Goal: Complete application form: Complete application form

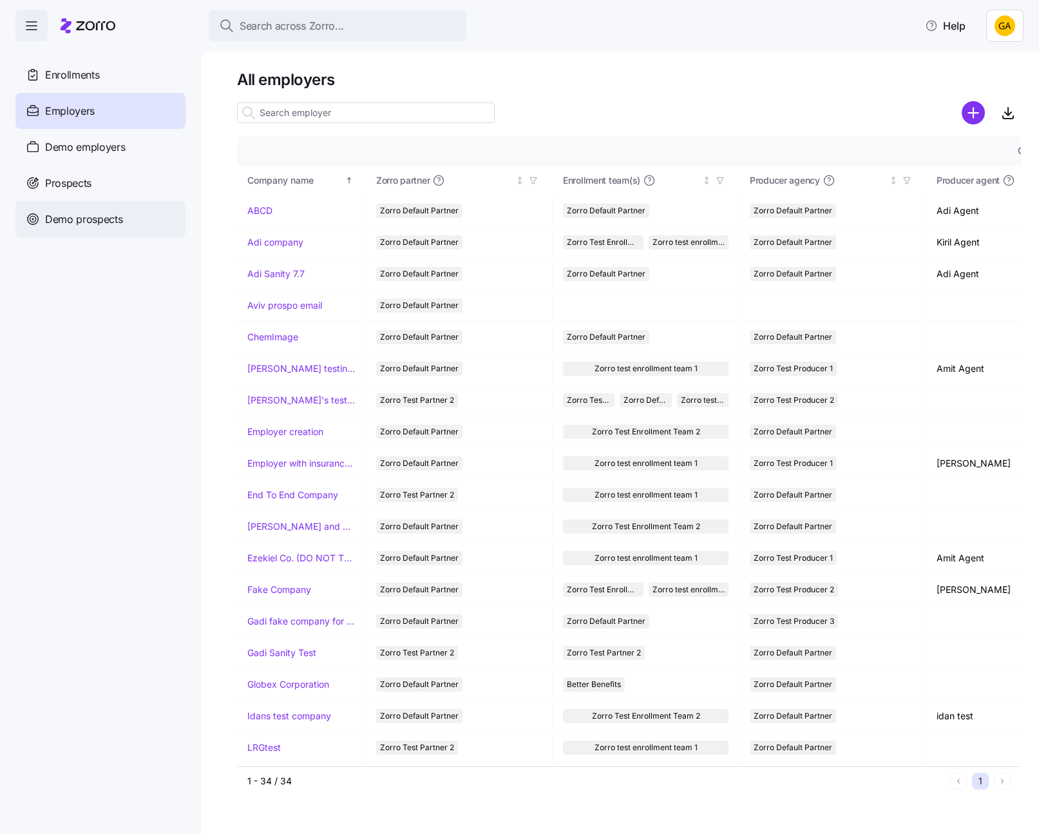
click at [79, 216] on span "Demo prospects" at bounding box center [84, 219] width 78 height 16
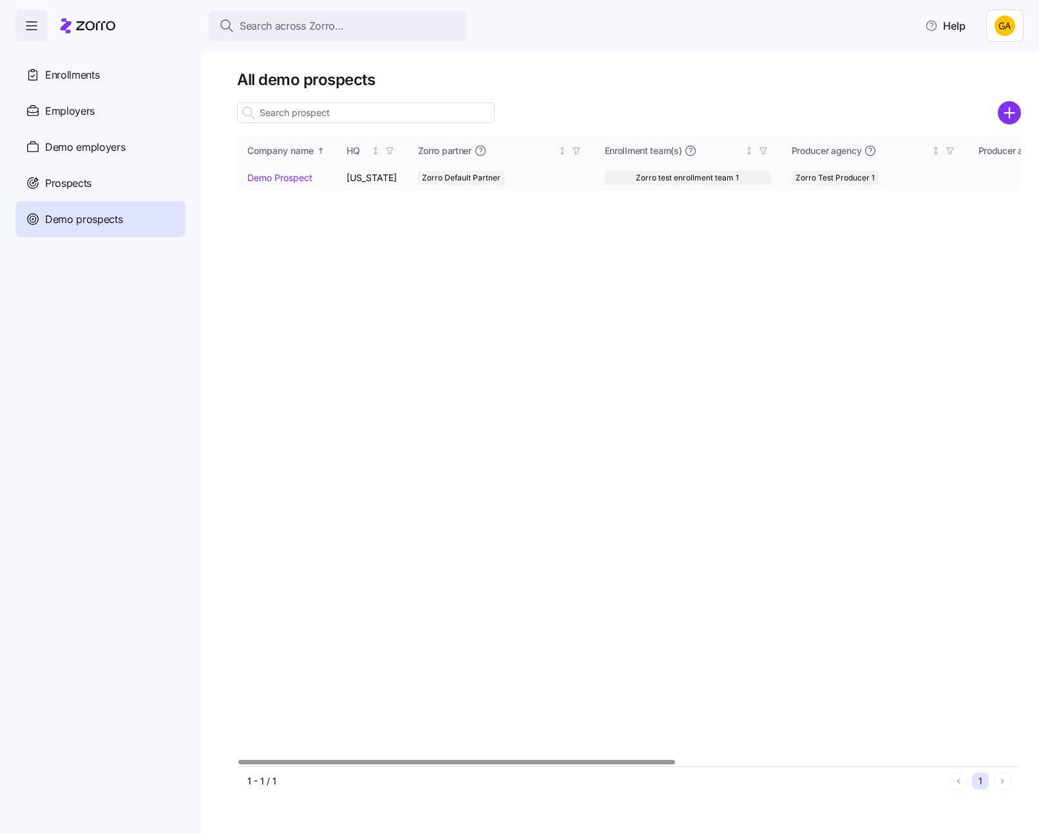
click at [264, 172] on link "Demo Prospect" at bounding box center [279, 177] width 65 height 11
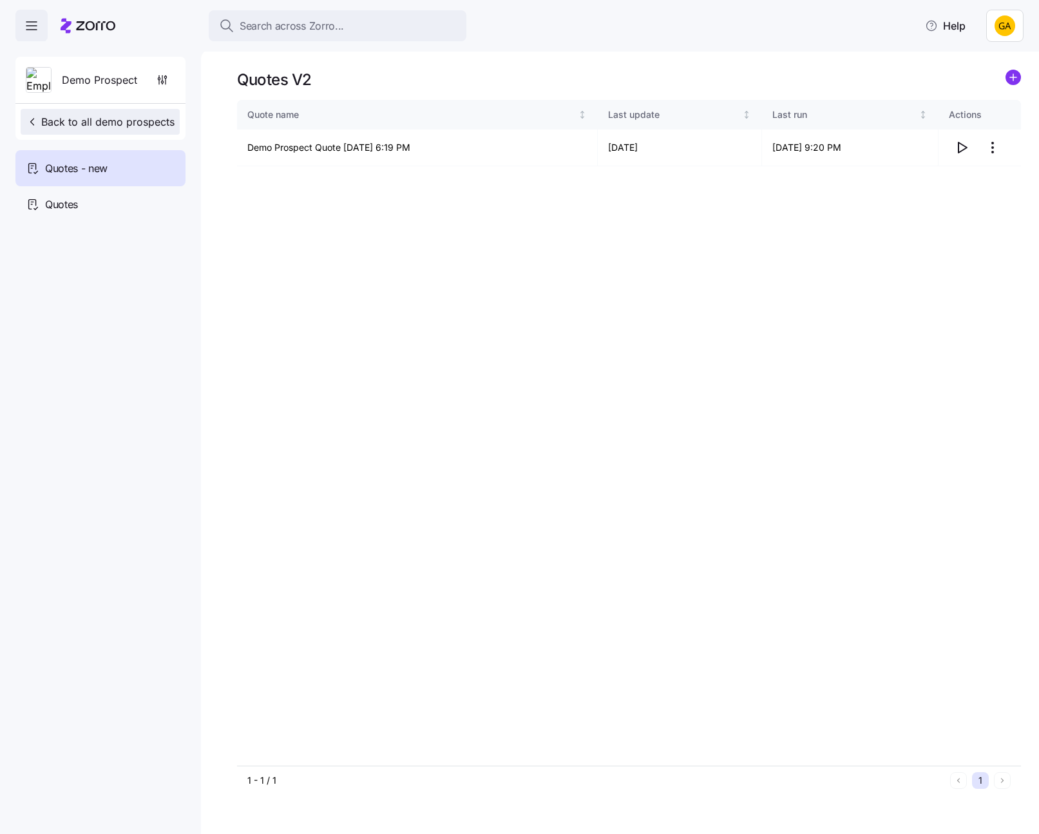
click at [52, 125] on span "Back to all demo prospects" at bounding box center [100, 121] width 149 height 15
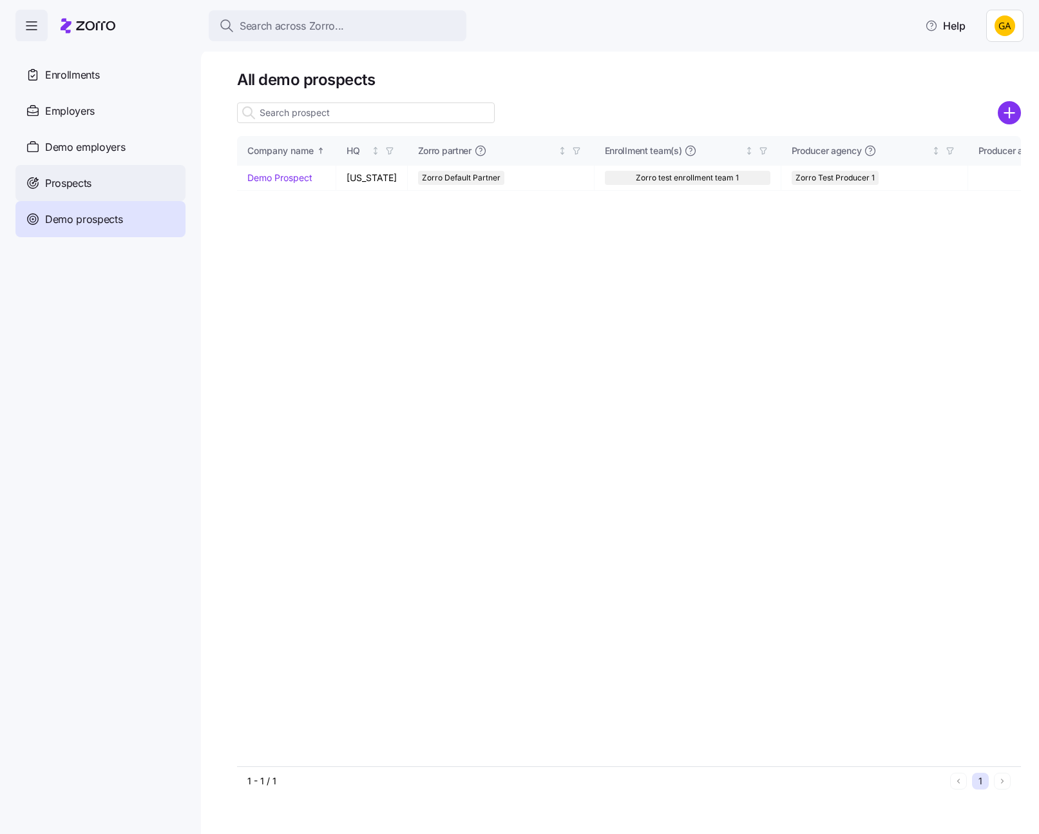
click at [90, 183] on span "Prospects" at bounding box center [68, 183] width 46 height 16
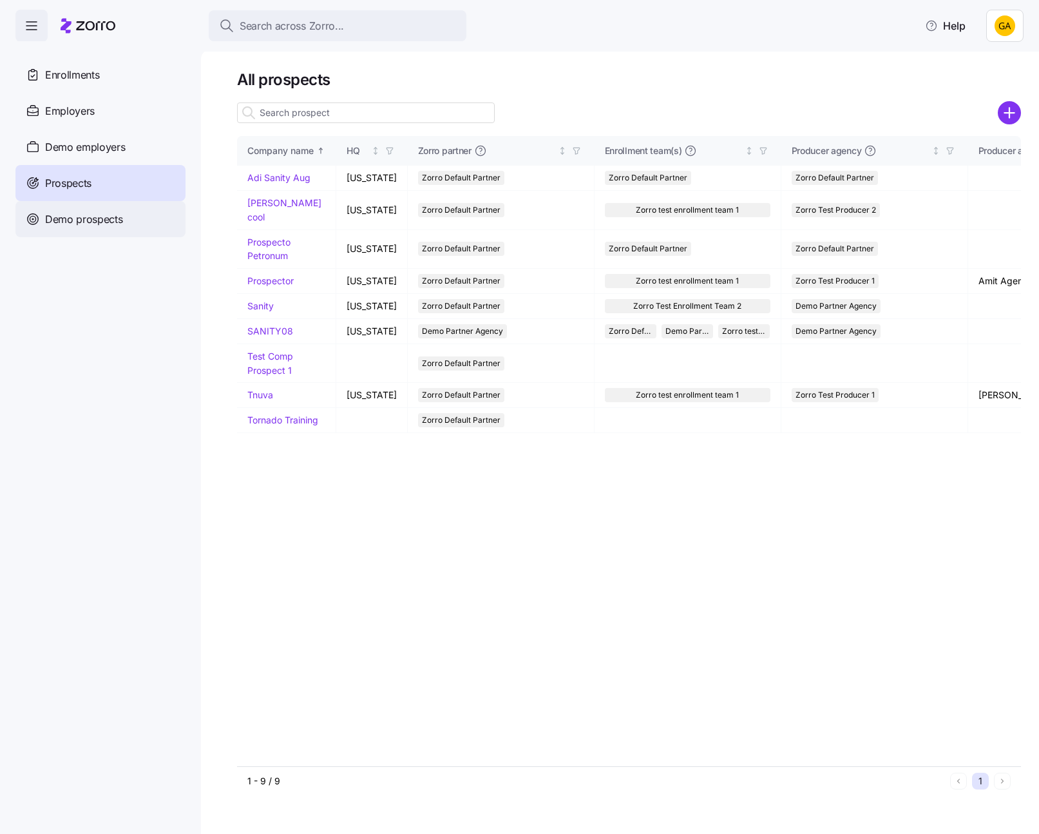
click at [90, 222] on span "Demo prospects" at bounding box center [84, 219] width 78 height 16
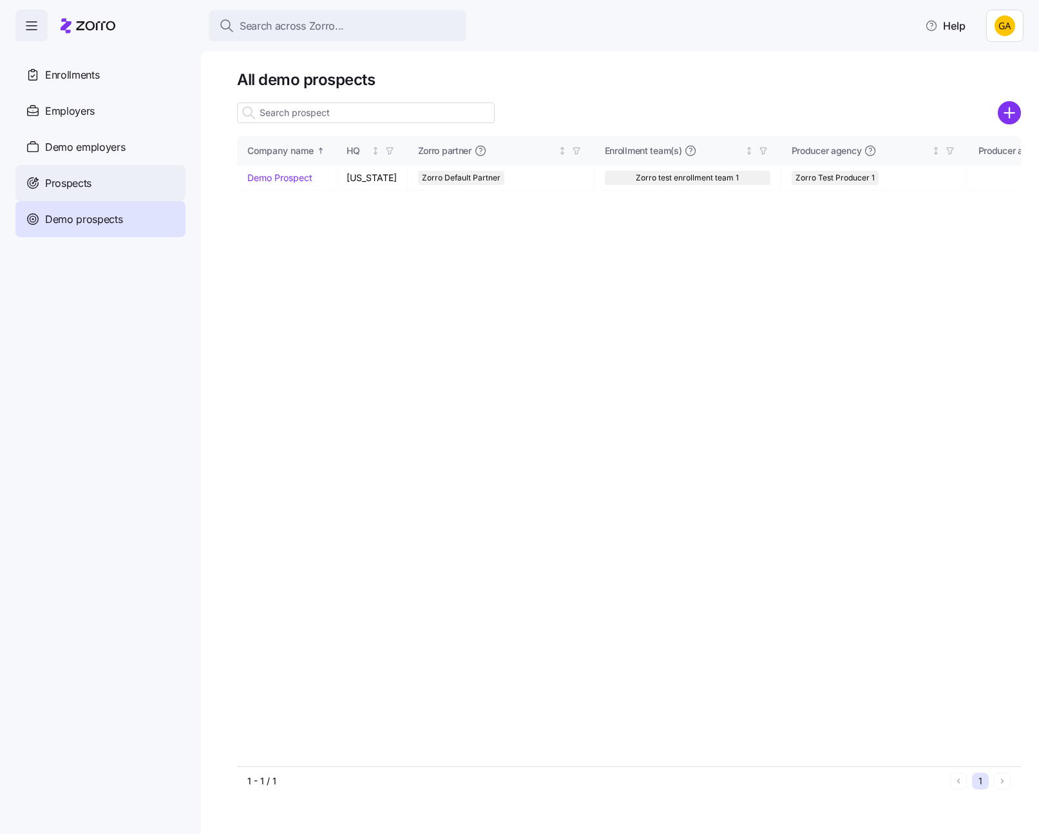
click at [86, 178] on span "Prospects" at bounding box center [68, 183] width 46 height 16
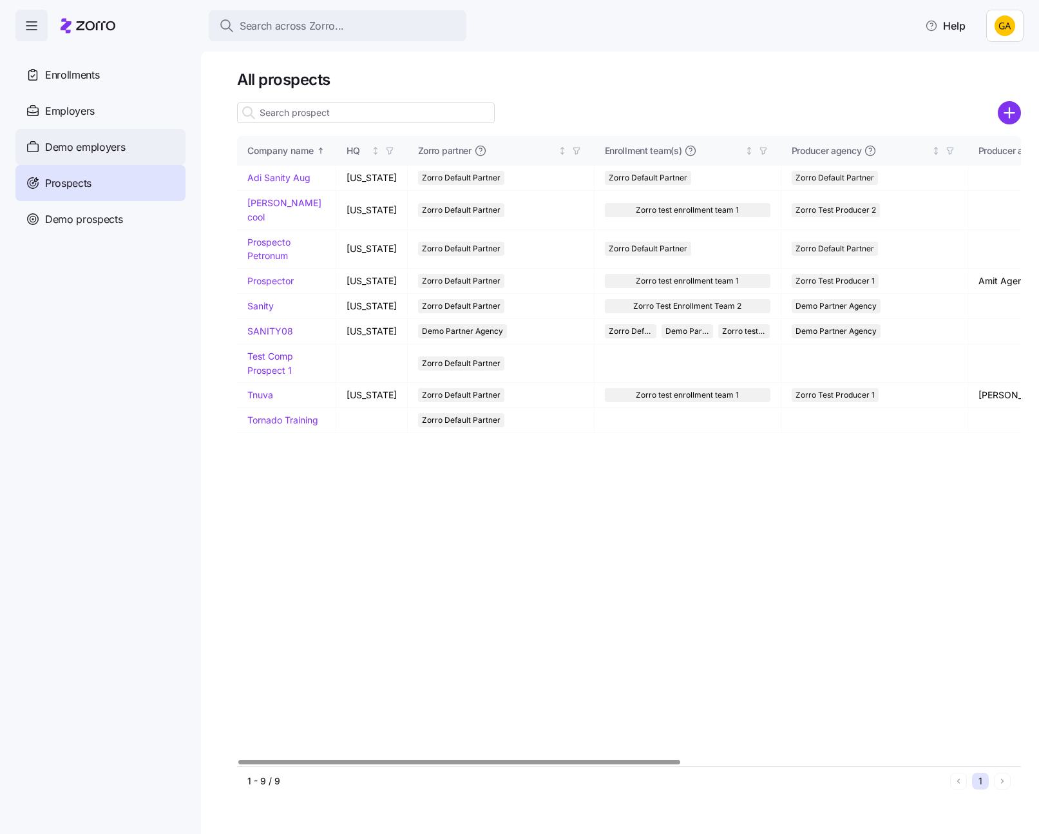
click at [90, 149] on span "Demo employers" at bounding box center [85, 147] width 81 height 16
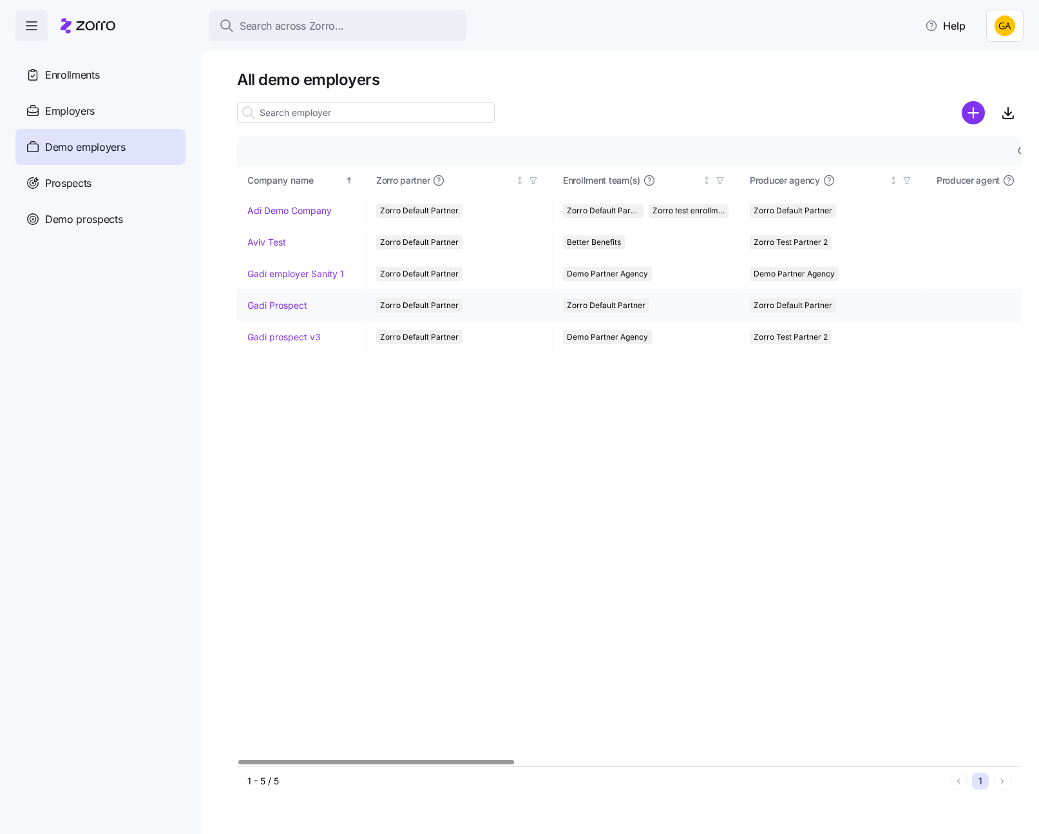
click at [272, 306] on link "Gadi Prospect" at bounding box center [277, 305] width 60 height 13
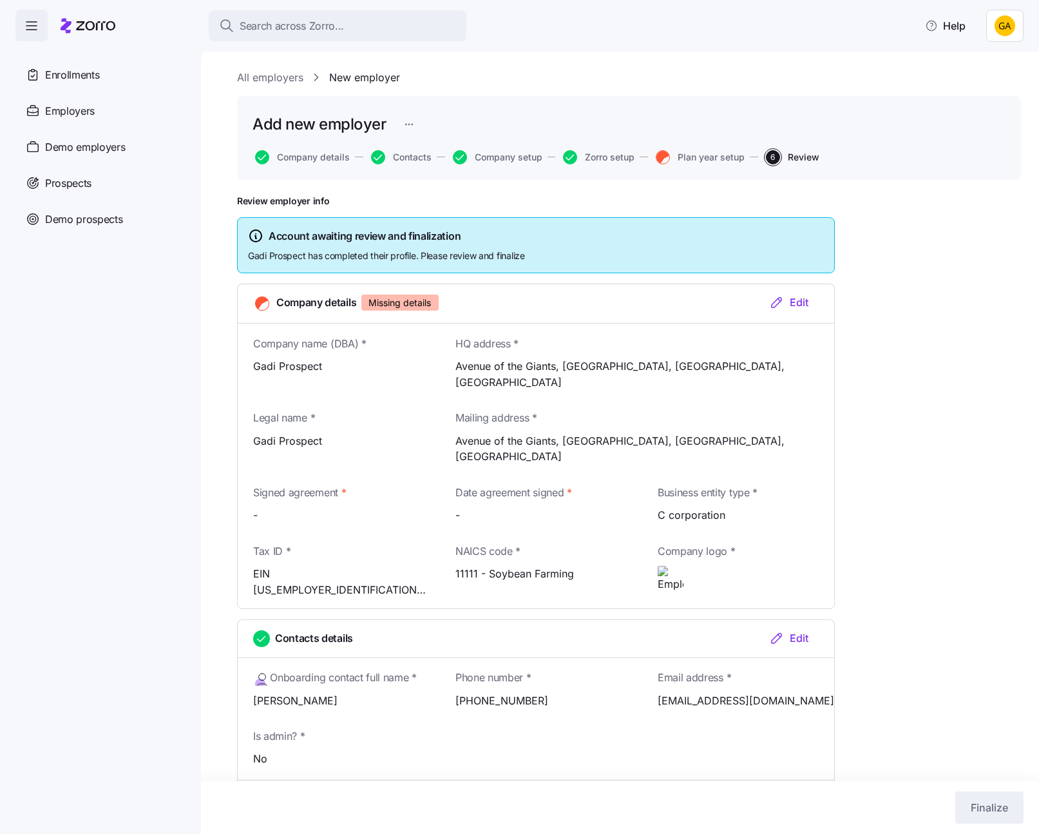
click at [794, 300] on div "Edit" at bounding box center [788, 301] width 39 height 15
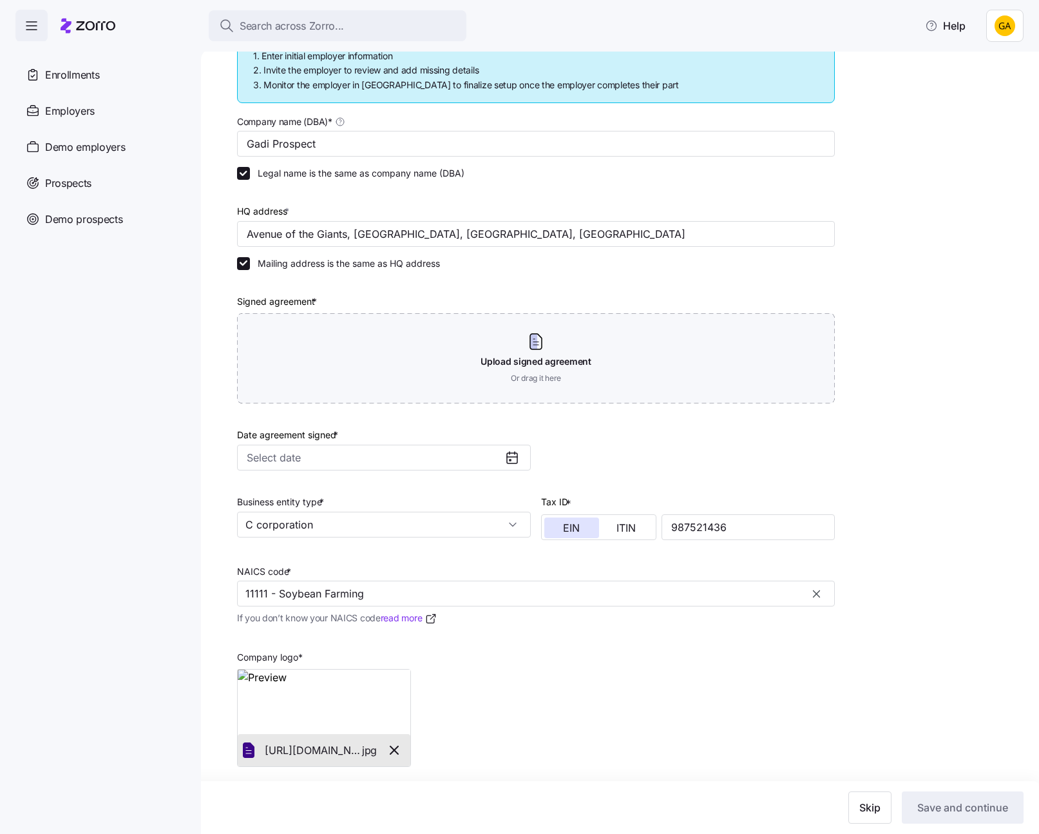
scroll to position [213, 0]
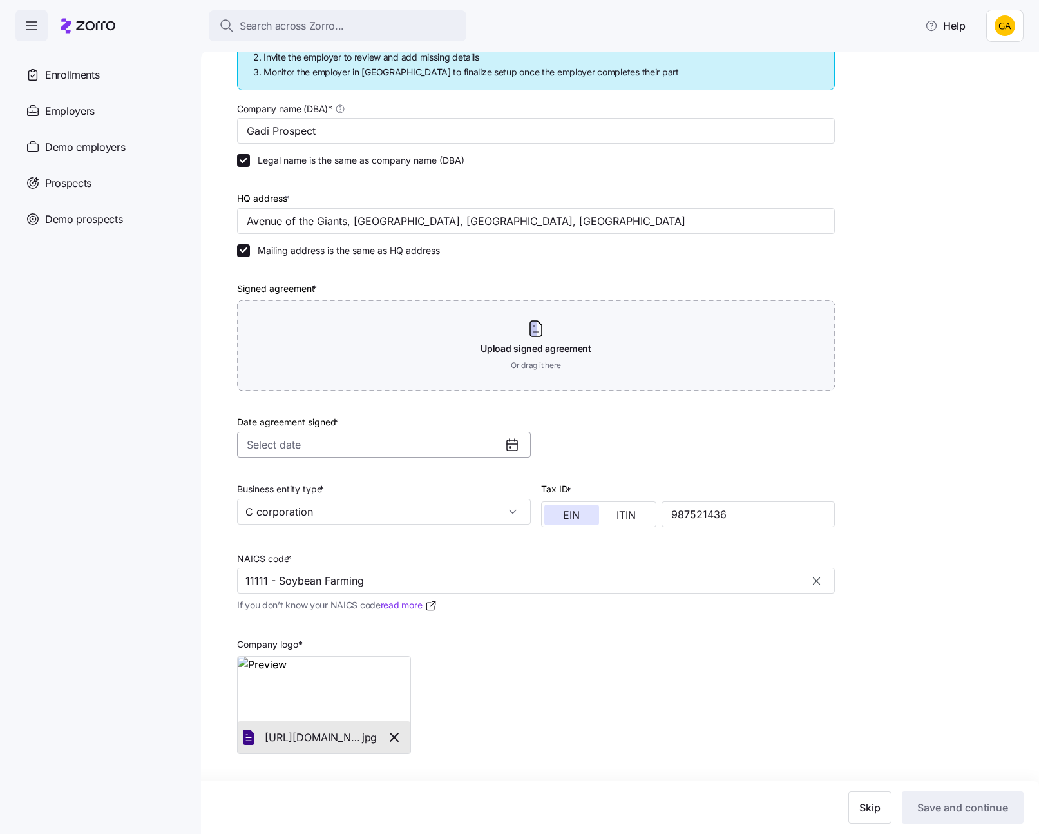
click at [422, 448] on input "Date agreement signed *" at bounding box center [384, 445] width 294 height 26
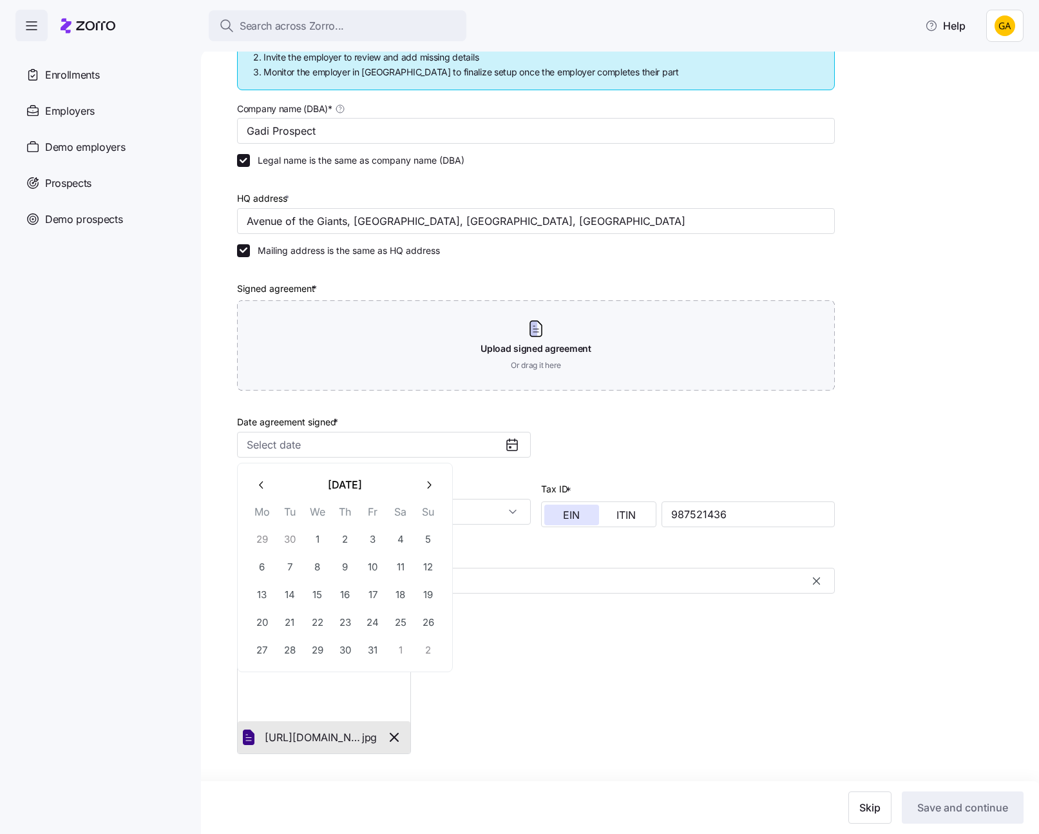
click at [263, 488] on icon "button" at bounding box center [262, 485] width 12 height 12
click at [289, 538] on button "2" at bounding box center [289, 538] width 27 height 27
type input "[DATE]"
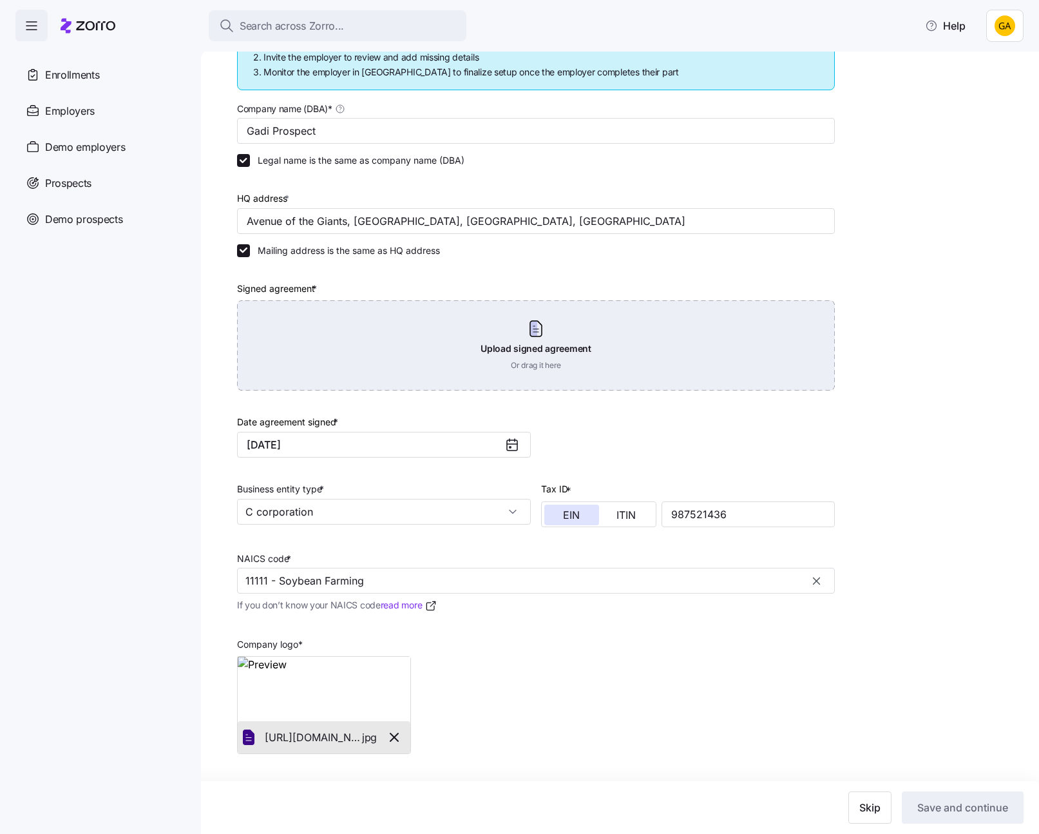
click at [435, 354] on div "Upload signed agreement Or drag it here" at bounding box center [536, 345] width 598 height 90
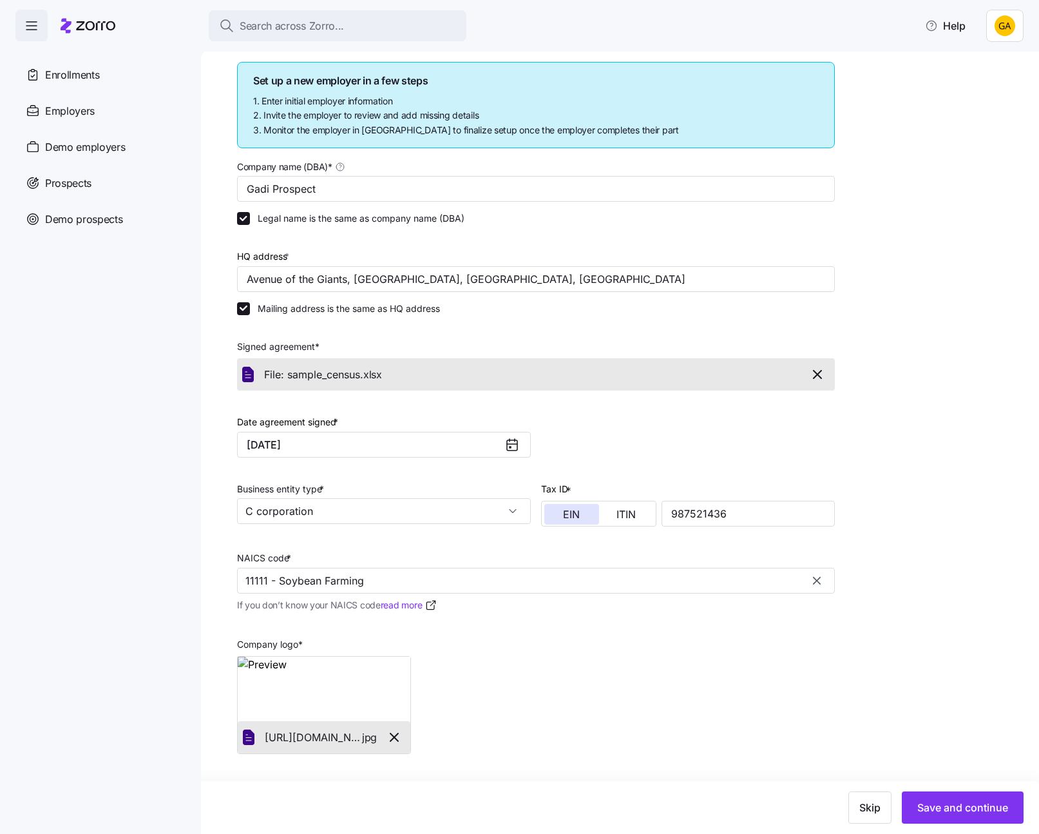
scroll to position [155, 0]
click at [956, 804] on span "Save and continue" at bounding box center [962, 806] width 91 height 15
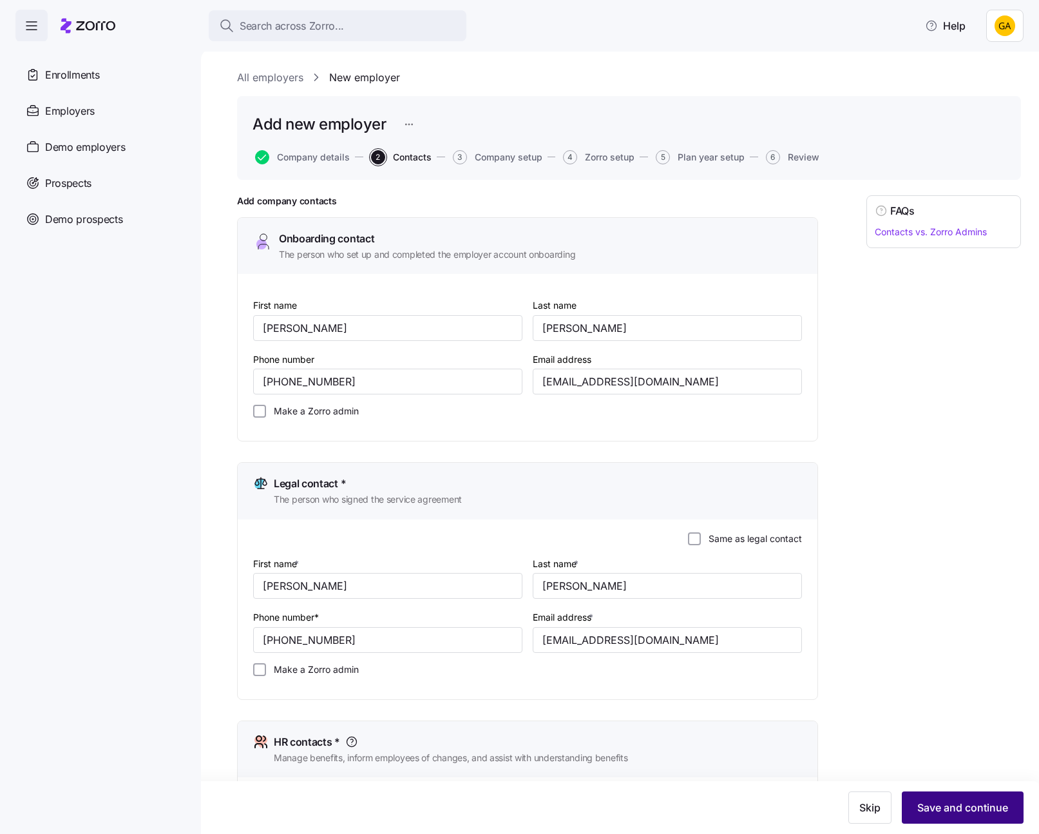
click at [937, 813] on span "Save and continue" at bounding box center [962, 806] width 91 height 15
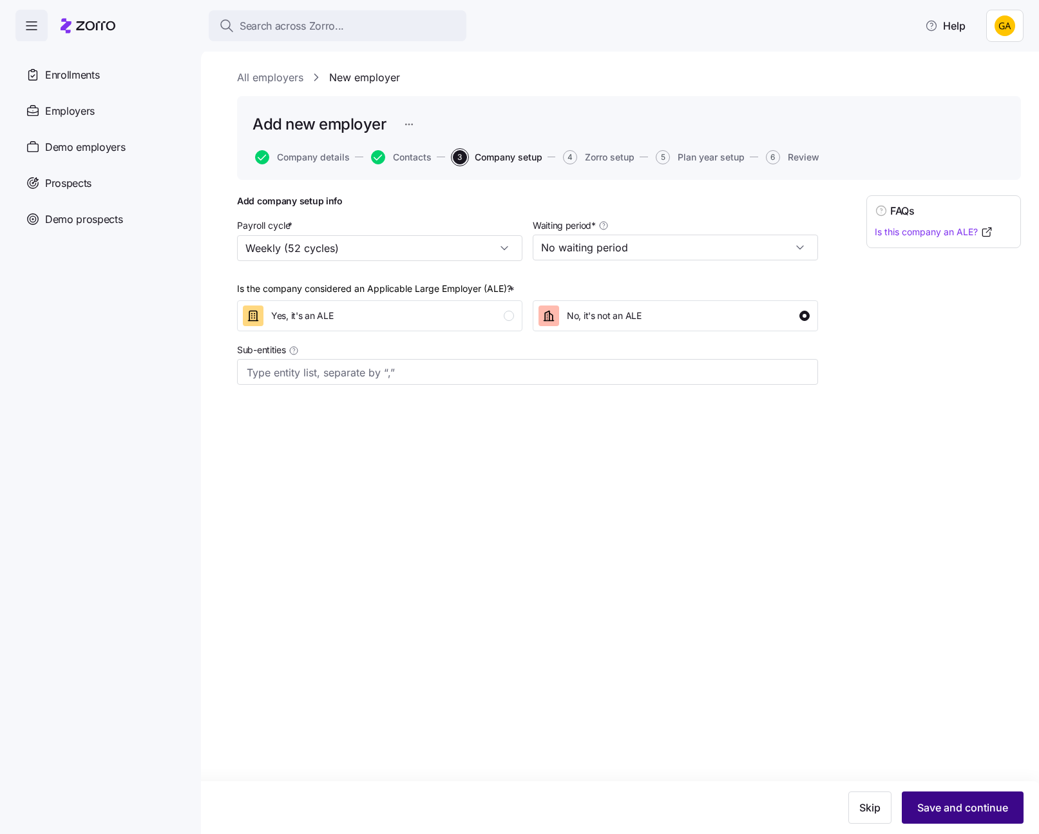
click at [939, 805] on span "Save and continue" at bounding box center [962, 806] width 91 height 15
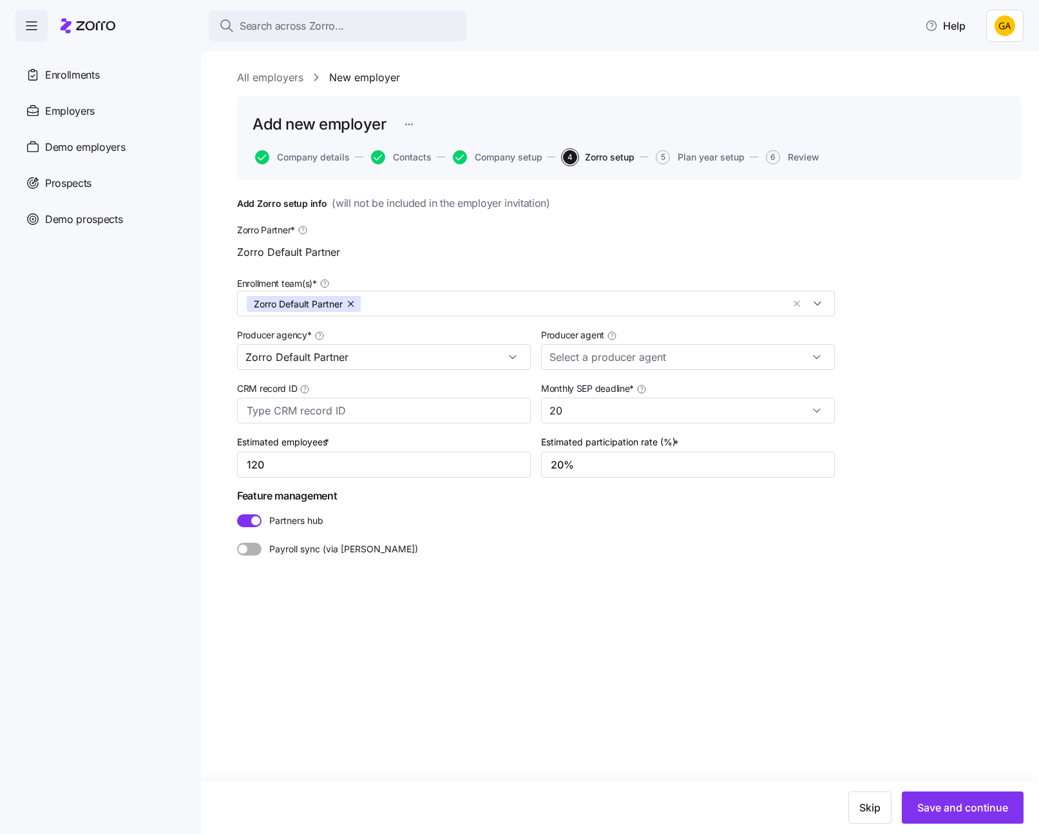
click at [939, 805] on span "Save and continue" at bounding box center [962, 806] width 91 height 15
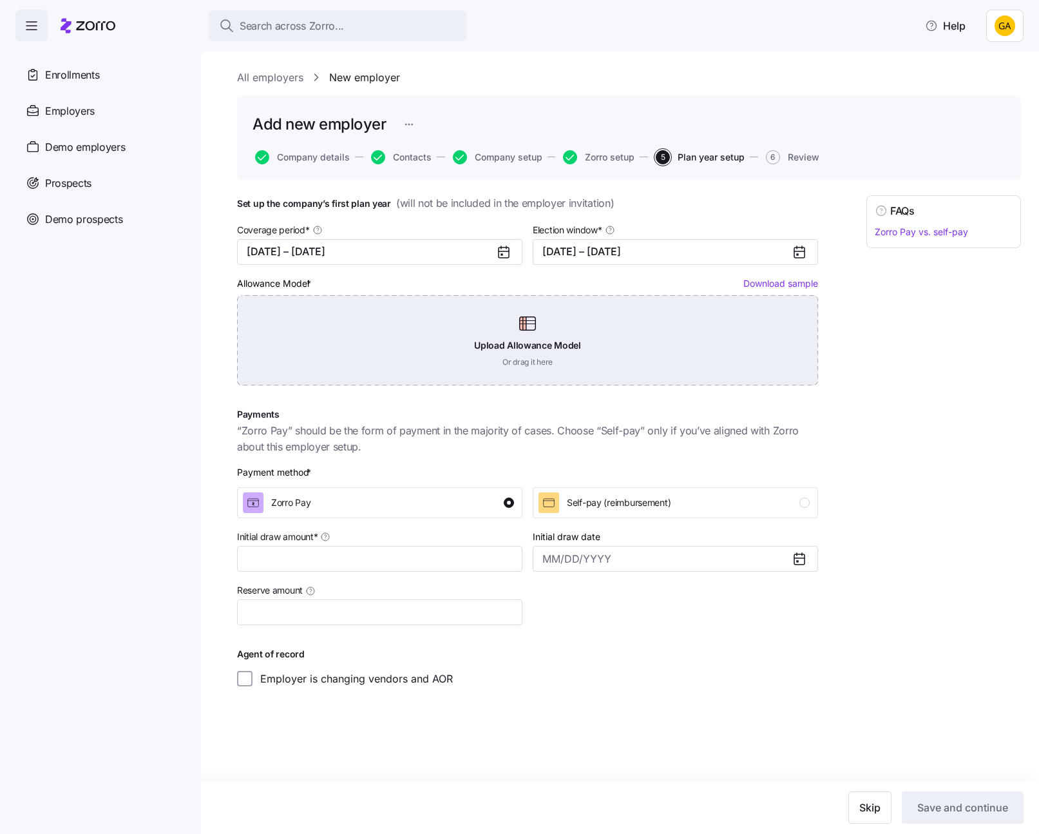
click at [645, 343] on div "Upload Allowance Model Or drag it here" at bounding box center [527, 340] width 581 height 90
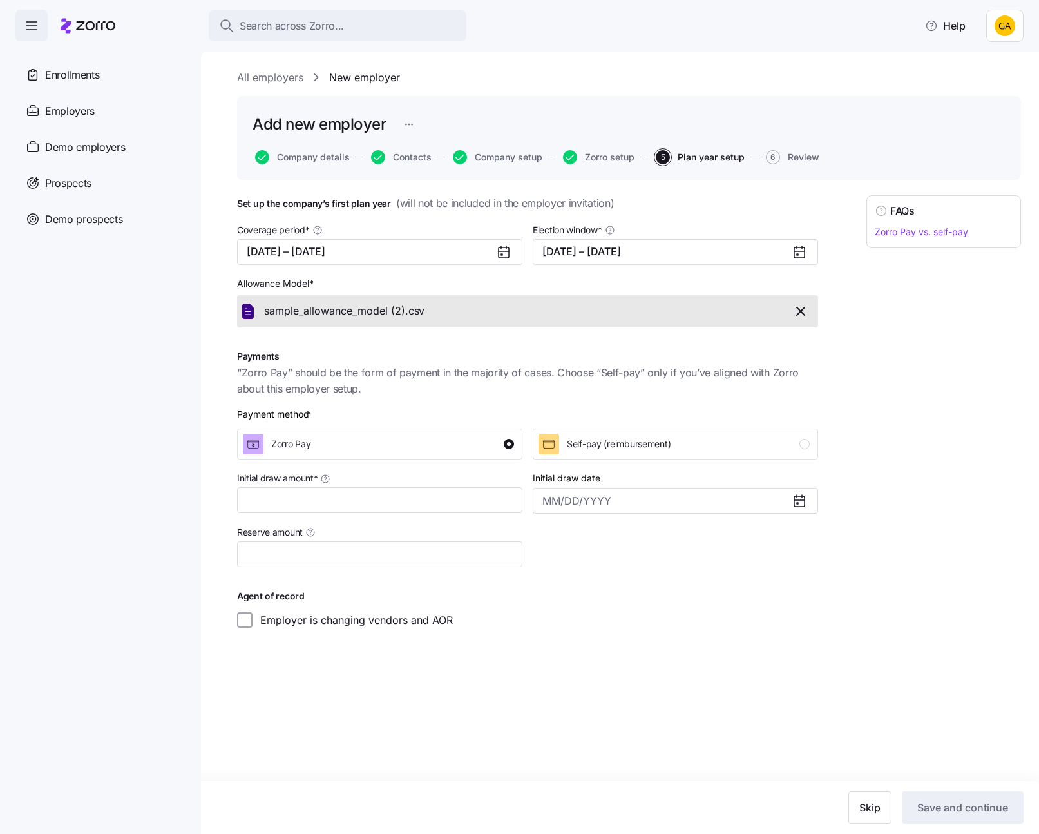
click at [339, 485] on div "Initial draw amount *" at bounding box center [379, 491] width 285 height 43
click at [339, 491] on input "Initial draw amount *" at bounding box center [379, 500] width 285 height 26
type input "$150"
click at [984, 812] on span "Save and continue" at bounding box center [962, 806] width 91 height 15
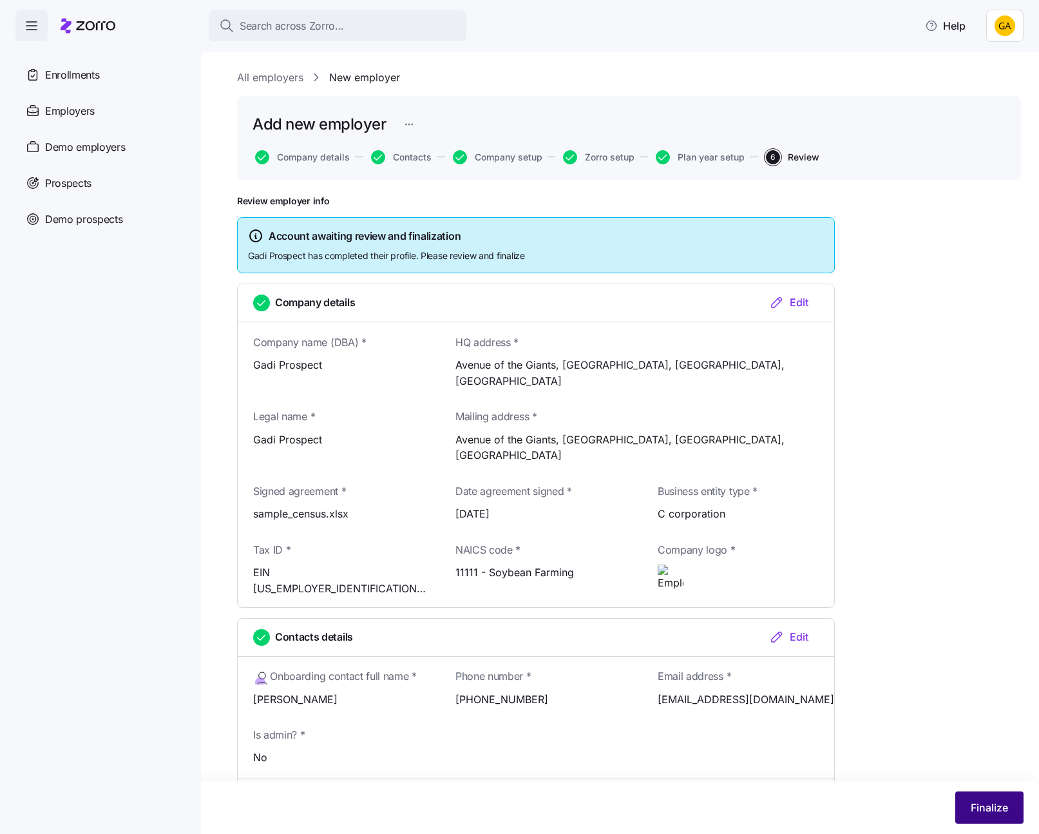
click at [987, 803] on span "Finalize" at bounding box center [989, 806] width 37 height 15
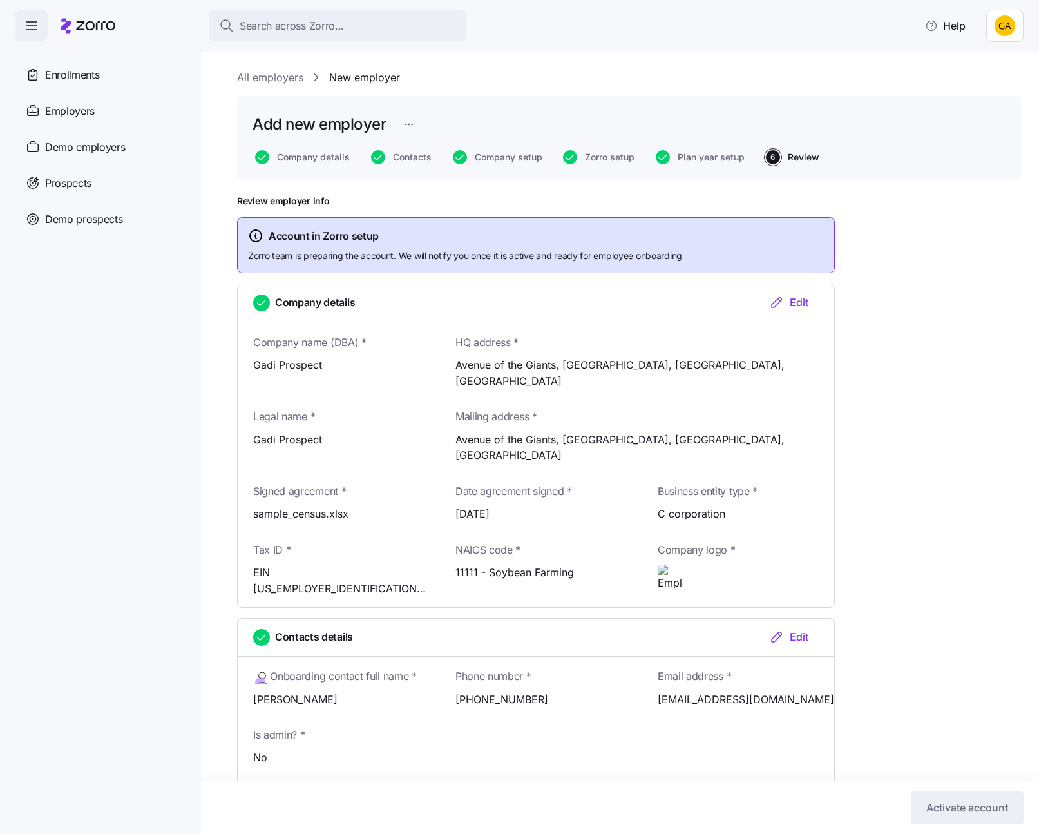
click at [1004, 32] on html "Search across Zorro... Help Enrollments Employers Demo employers Prospects Demo…" at bounding box center [519, 413] width 1039 height 826
click at [994, 84] on div "Log out" at bounding box center [971, 81] width 50 height 14
